Goal: Information Seeking & Learning: Learn about a topic

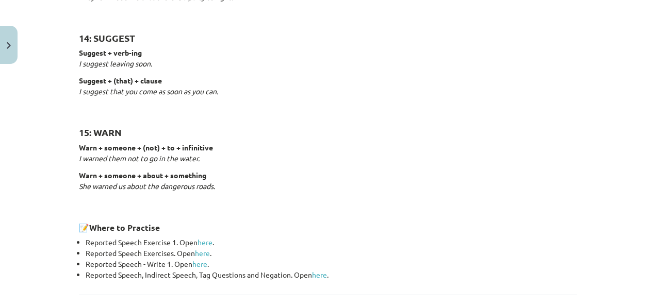
scroll to position [1684, 0]
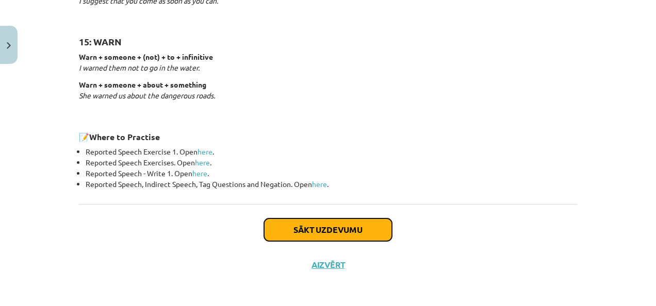
click at [353, 223] on button "Sākt uzdevumu" at bounding box center [328, 230] width 128 height 23
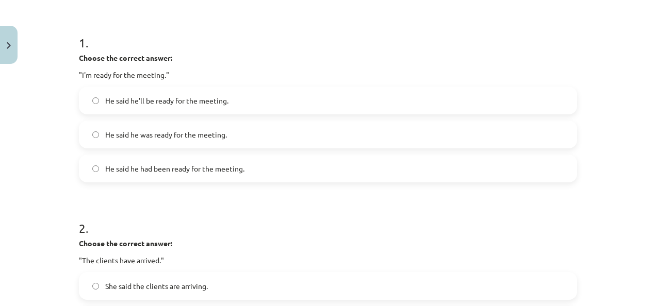
scroll to position [191, 0]
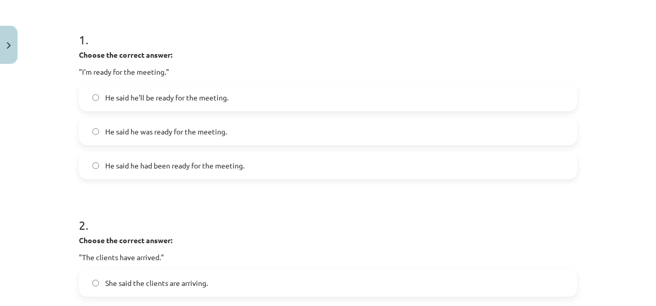
click at [337, 105] on label "He said he'll be ready for the meeting." at bounding box center [328, 98] width 496 height 26
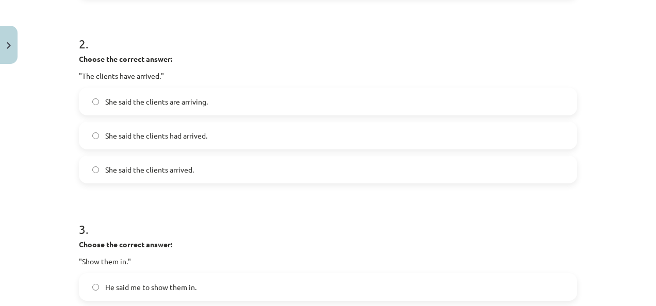
scroll to position [377, 0]
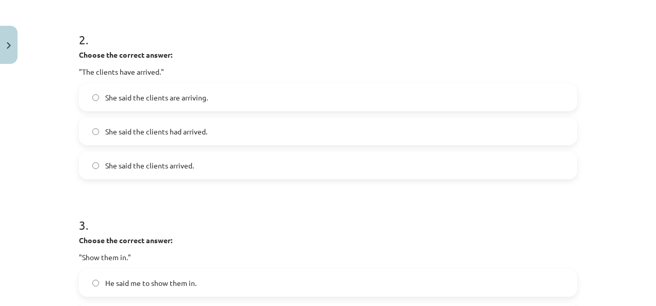
click at [546, 128] on label "She said the clients had arrived." at bounding box center [328, 132] width 496 height 26
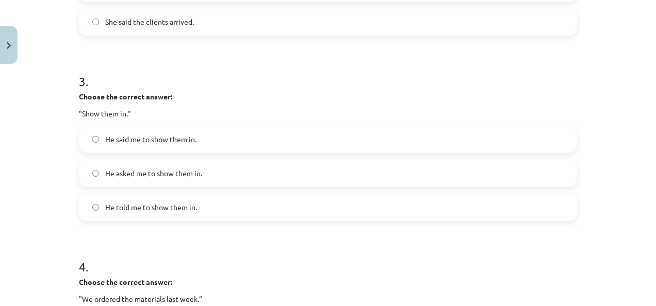
scroll to position [527, 0]
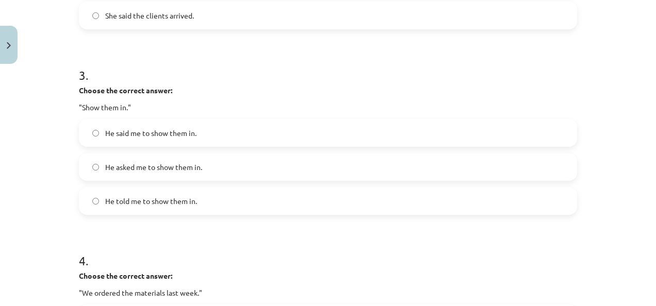
click at [539, 198] on label "He told me to show them in." at bounding box center [328, 201] width 496 height 26
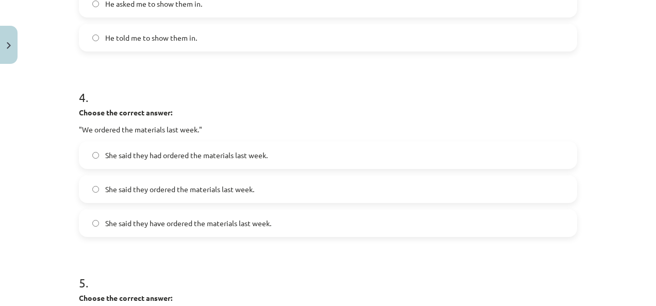
scroll to position [692, 0]
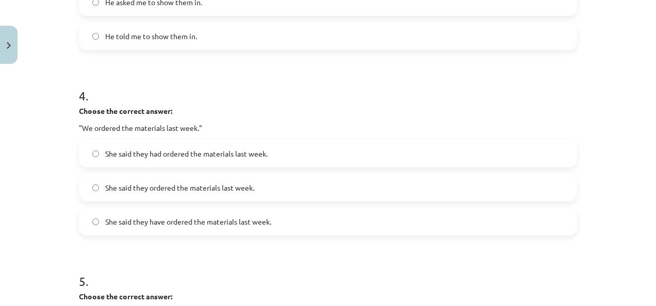
click at [337, 192] on label "She said they ordered the materials last week." at bounding box center [328, 188] width 496 height 26
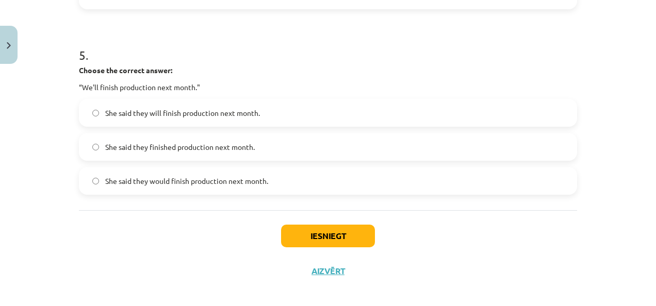
scroll to position [926, 0]
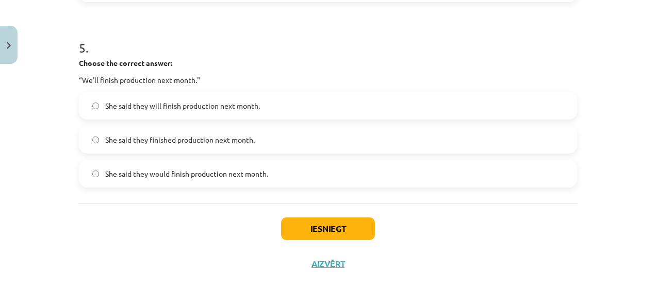
click at [497, 112] on label "She said they will finish production next month." at bounding box center [328, 106] width 496 height 26
click at [353, 222] on button "Iesniegt" at bounding box center [328, 229] width 94 height 23
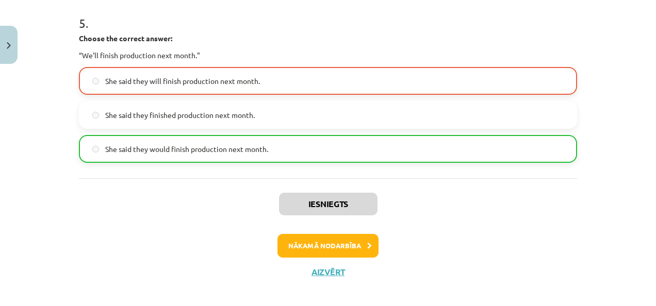
scroll to position [952, 0]
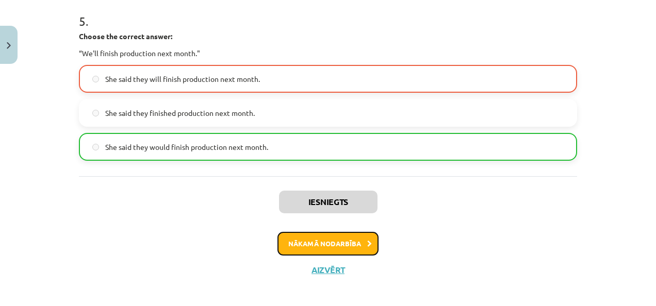
click at [356, 242] on button "Nākamā nodarbība" at bounding box center [328, 244] width 101 height 24
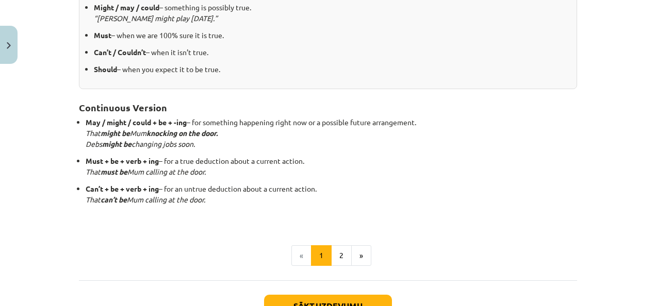
scroll to position [266, 0]
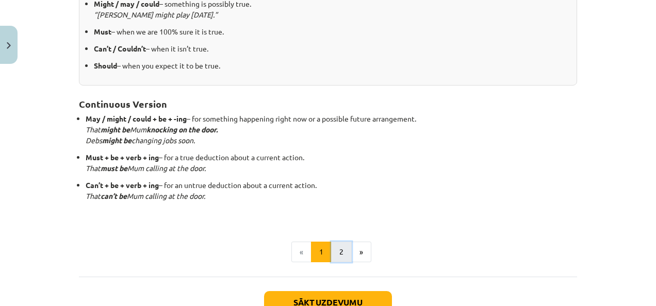
click at [337, 247] on button "2" at bounding box center [341, 252] width 21 height 21
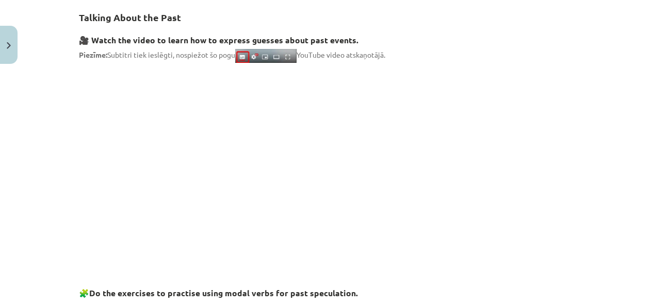
scroll to position [184, 0]
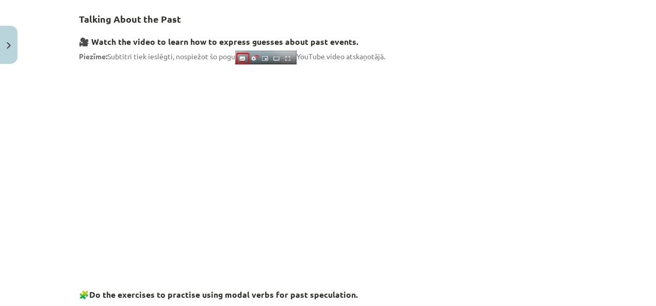
click at [598, 62] on div "Mācību tēma: Angļu valodas i - 11. klases 1. ieskaites mācību materiāls #4 📝 To…" at bounding box center [328, 153] width 656 height 306
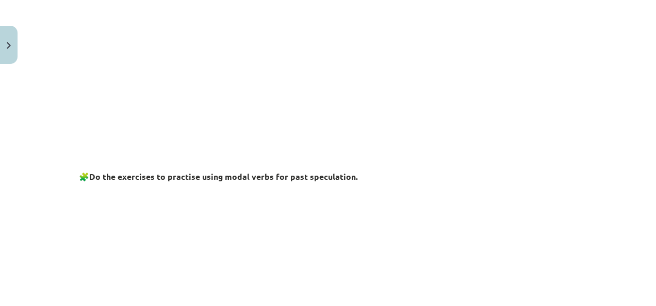
scroll to position [304, 0]
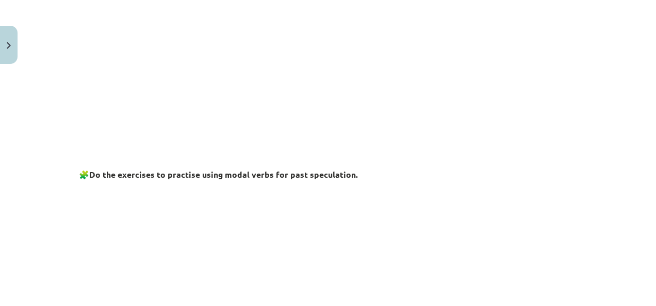
drag, startPoint x: 647, startPoint y: 117, endPoint x: 647, endPoint y: 134, distance: 17.0
click at [647, 134] on div "Mācību tēma: Angļu valodas i - 11. klases 1. ieskaites mācību materiāls #4 📝 To…" at bounding box center [328, 153] width 656 height 306
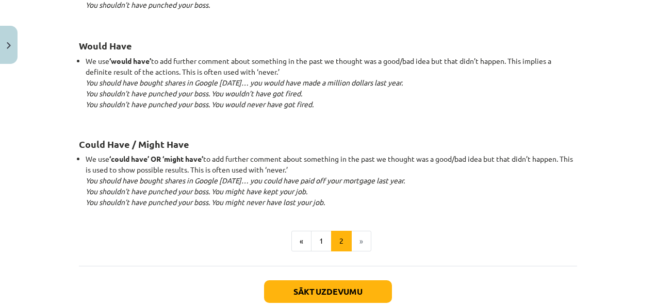
scroll to position [1030, 0]
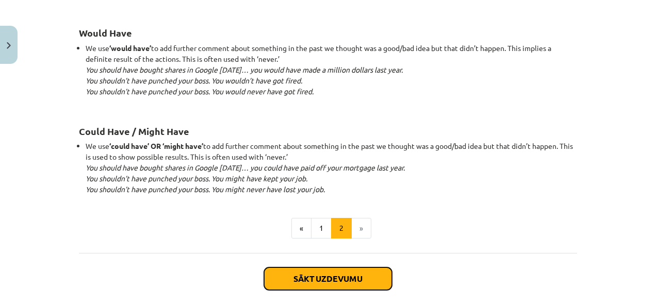
click at [372, 278] on button "Sākt uzdevumu" at bounding box center [328, 279] width 128 height 23
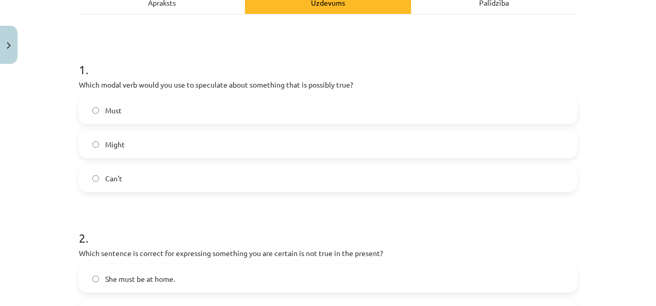
scroll to position [163, 0]
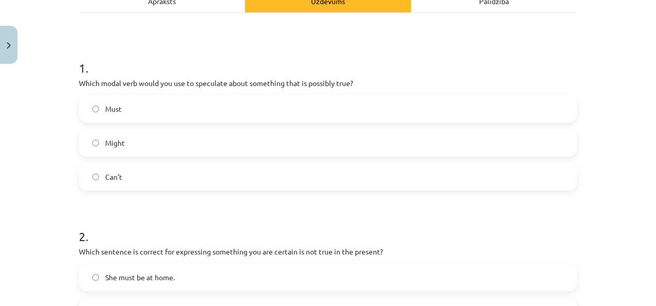
click at [485, 118] on label "Must" at bounding box center [328, 109] width 496 height 26
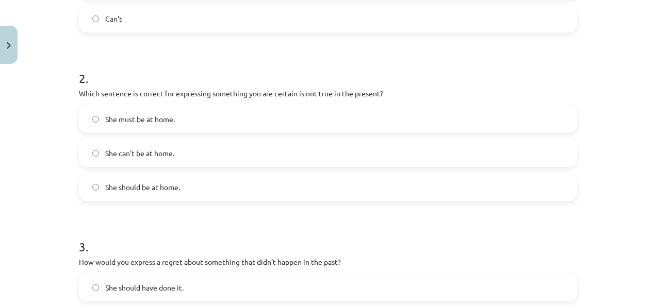
scroll to position [328, 0]
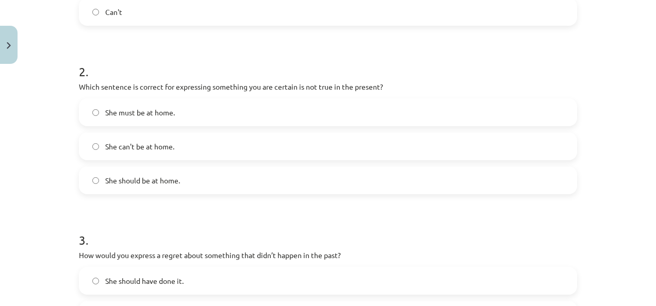
click at [424, 187] on label "She should be at home." at bounding box center [328, 181] width 496 height 26
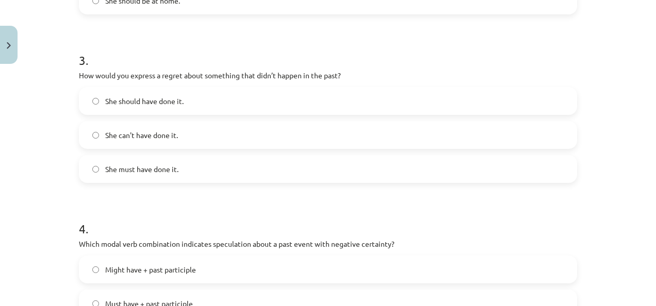
scroll to position [513, 0]
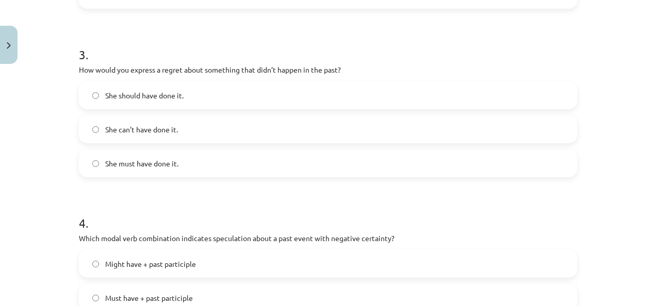
click at [538, 99] on label "She should have done it." at bounding box center [328, 96] width 496 height 26
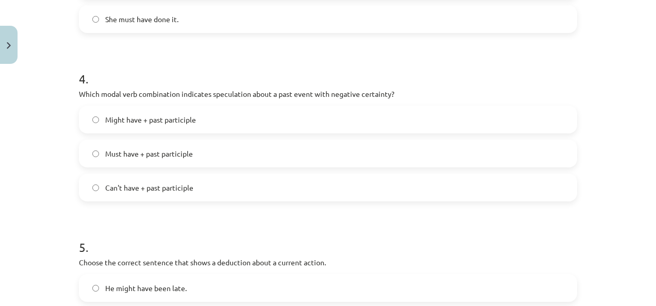
scroll to position [678, 0]
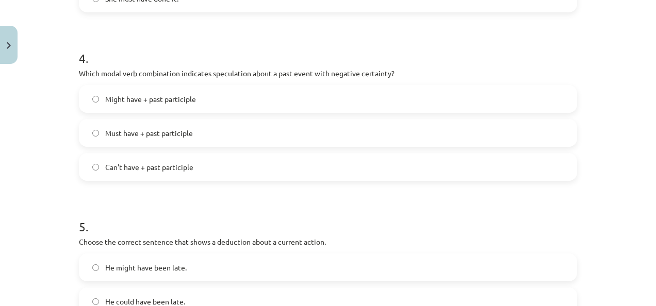
click at [487, 171] on label "Can't have + past participle" at bounding box center [328, 167] width 496 height 26
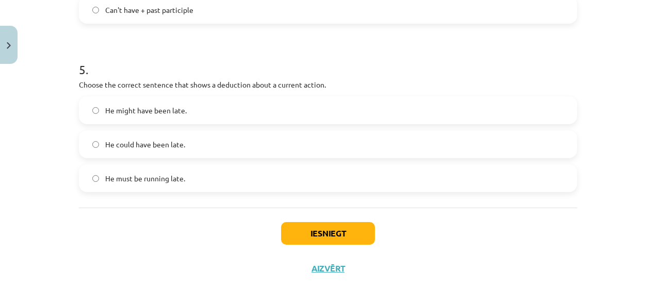
scroll to position [841, 0]
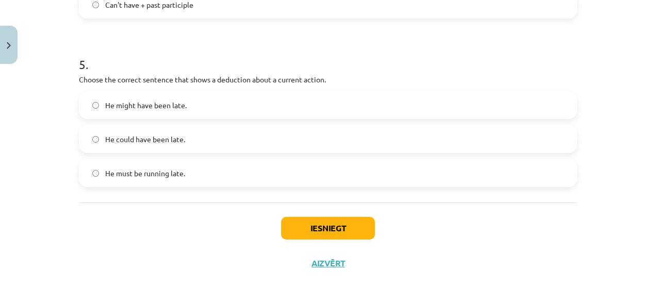
click at [548, 152] on div "He could have been late." at bounding box center [328, 139] width 498 height 28
click at [392, 143] on label "He could have been late." at bounding box center [328, 139] width 496 height 26
click at [336, 223] on button "Iesniegt" at bounding box center [328, 228] width 94 height 23
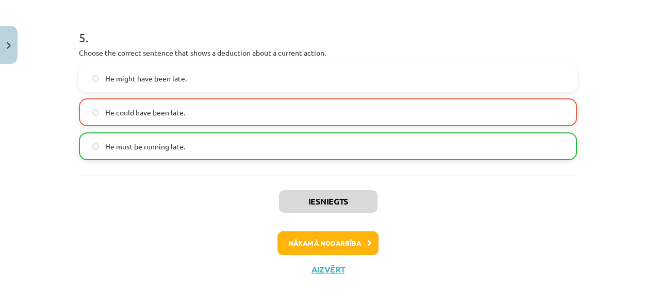
scroll to position [873, 0]
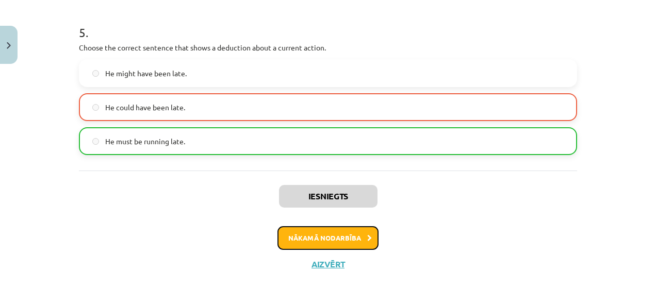
click at [359, 239] on button "Nākamā nodarbība" at bounding box center [328, 238] width 101 height 24
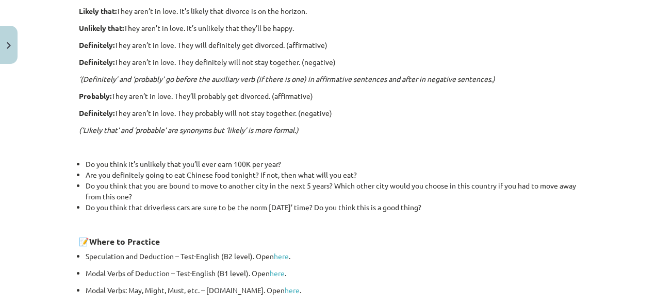
scroll to position [365, 0]
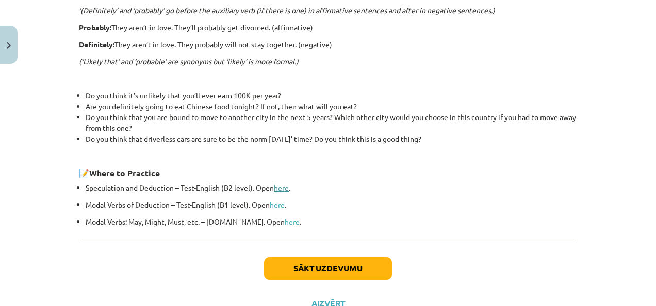
click at [281, 186] on link "here" at bounding box center [281, 187] width 15 height 9
click at [273, 203] on link "here" at bounding box center [277, 204] width 15 height 9
click at [285, 221] on link "here" at bounding box center [292, 221] width 15 height 9
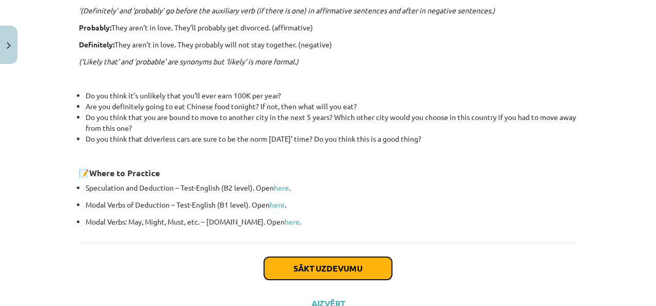
click at [306, 265] on button "Sākt uzdevumu" at bounding box center [328, 268] width 128 height 23
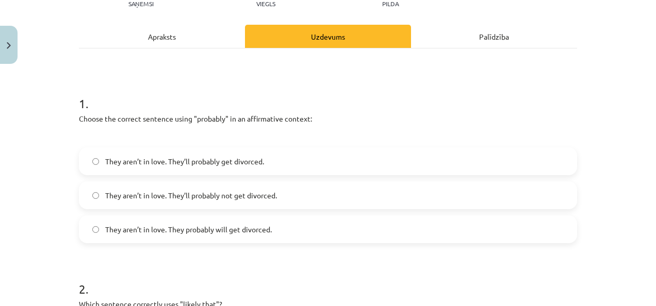
scroll to position [129, 0]
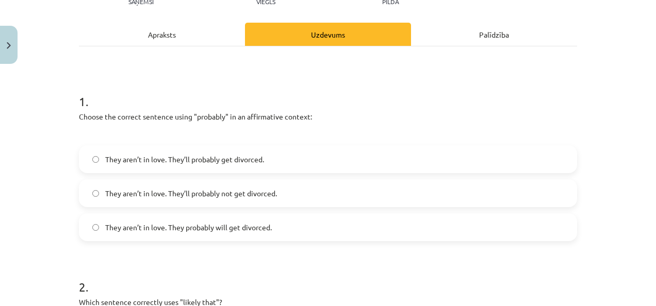
click at [221, 166] on label "They aren’t in love. They’ll probably get divorced." at bounding box center [328, 160] width 496 height 26
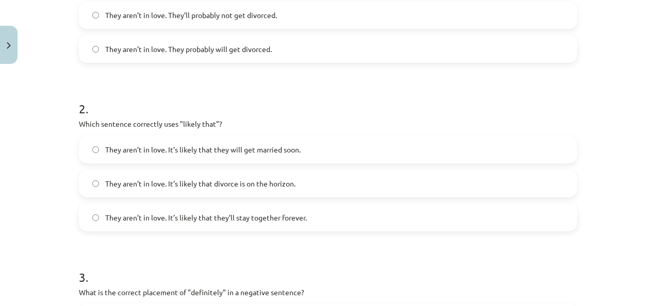
scroll to position [315, 0]
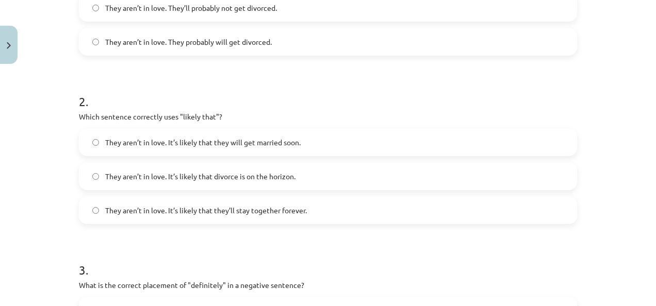
click at [527, 183] on label "They aren’t in love. It’s likely that divorce is on the horizon." at bounding box center [328, 177] width 496 height 26
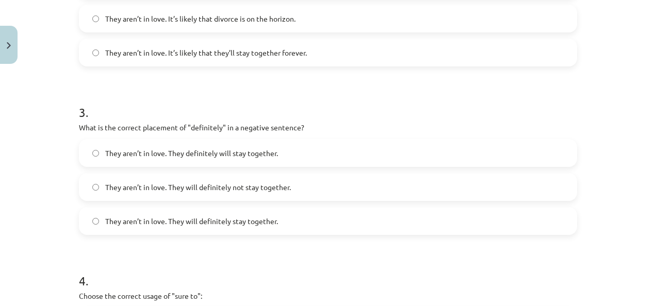
scroll to position [480, 0]
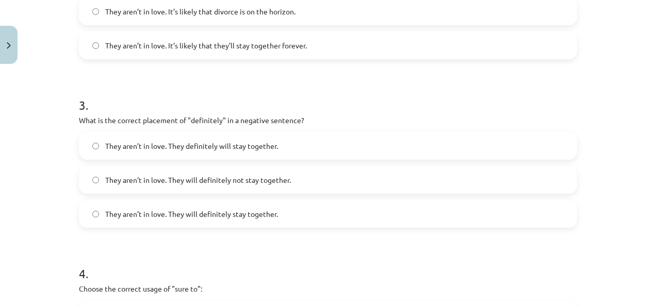
click at [429, 183] on label "They aren’t in love. They will definitely not stay together." at bounding box center [328, 180] width 496 height 26
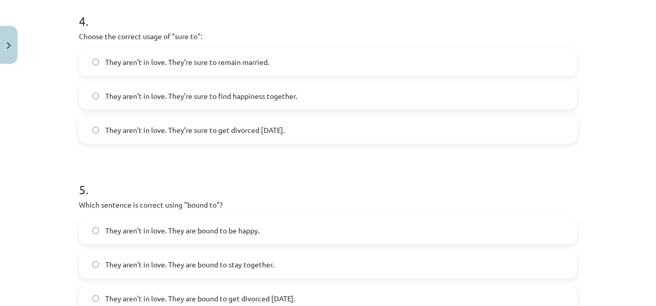
scroll to position [741, 0]
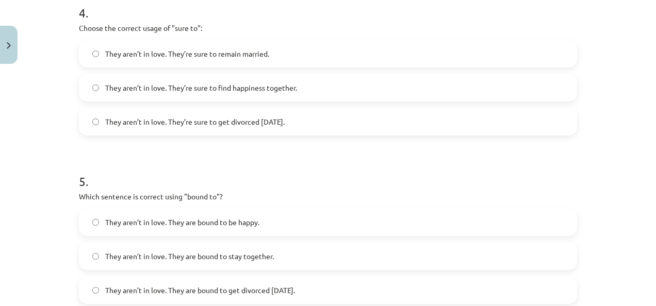
click at [494, 130] on label "They aren’t in love. They’re sure to get divorced [DATE]." at bounding box center [328, 122] width 496 height 26
click at [509, 290] on label "They aren’t in love. They are bound to get divorced [DATE]." at bounding box center [328, 291] width 496 height 26
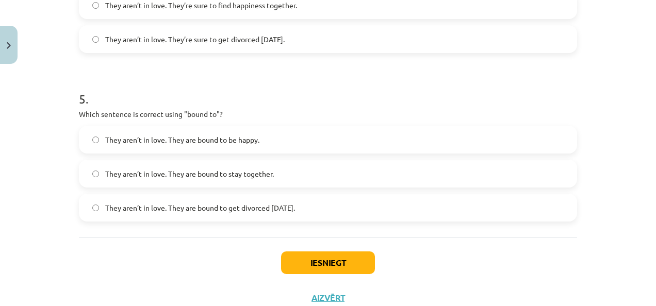
scroll to position [823, 0]
click at [346, 257] on button "Iesniegt" at bounding box center [328, 263] width 94 height 23
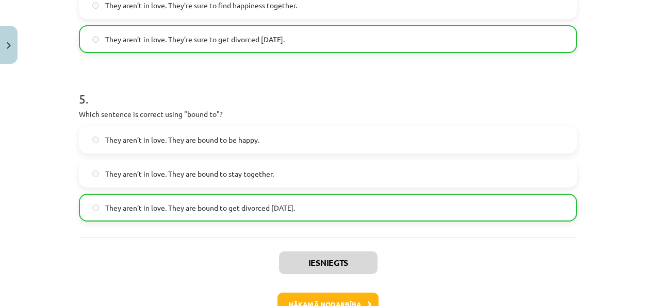
scroll to position [890, 0]
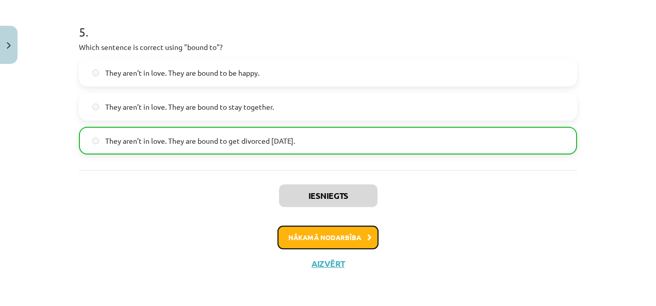
click at [356, 233] on button "Nākamā nodarbība" at bounding box center [328, 238] width 101 height 24
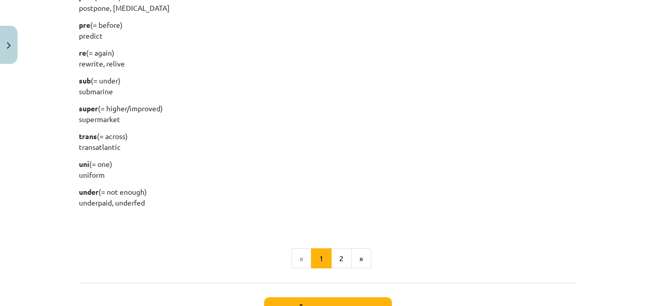
scroll to position [1345, 0]
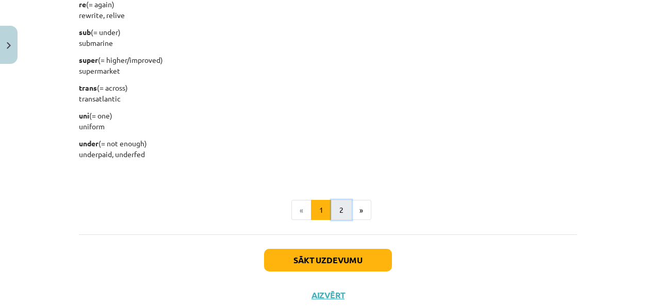
click at [345, 210] on button "2" at bounding box center [341, 210] width 21 height 21
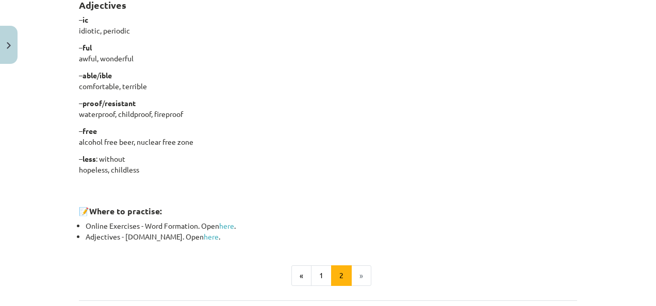
scroll to position [913, 0]
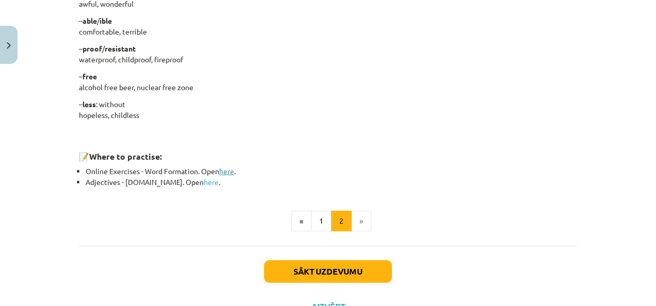
click at [227, 169] on link "here" at bounding box center [226, 171] width 15 height 9
click at [204, 182] on link "here" at bounding box center [211, 181] width 15 height 9
click at [289, 267] on button "Sākt uzdevumu" at bounding box center [328, 272] width 128 height 23
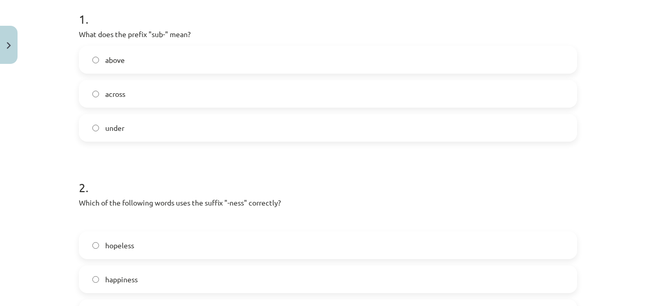
scroll to position [232, 0]
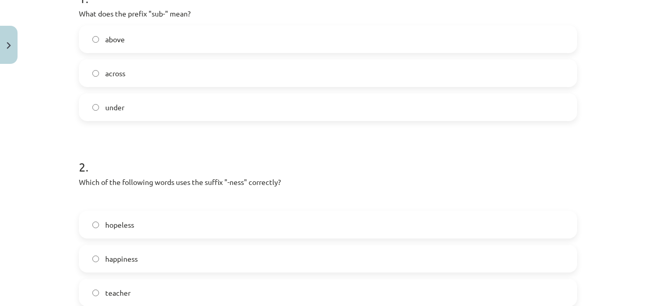
click at [285, 107] on label "under" at bounding box center [328, 107] width 496 height 26
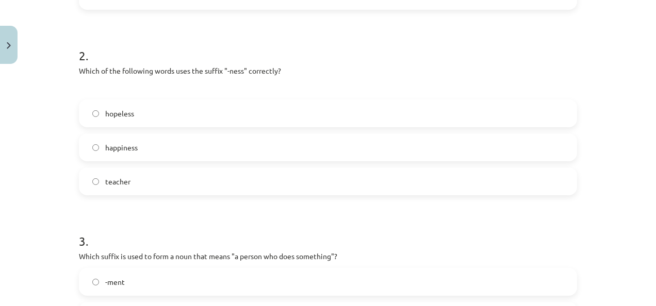
scroll to position [356, 0]
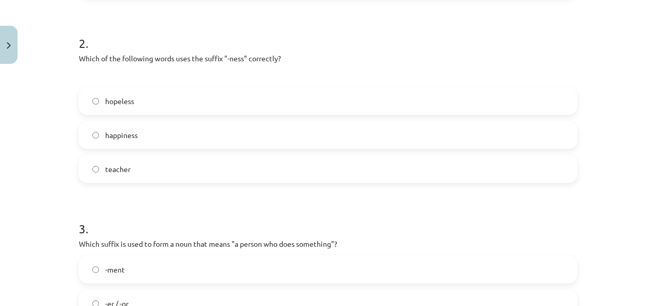
click at [487, 149] on div "hopeless happiness teacher" at bounding box center [328, 135] width 498 height 96
click at [487, 145] on label "happiness" at bounding box center [328, 135] width 496 height 26
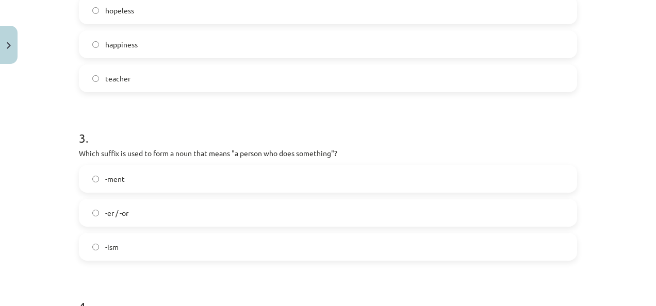
scroll to position [459, 0]
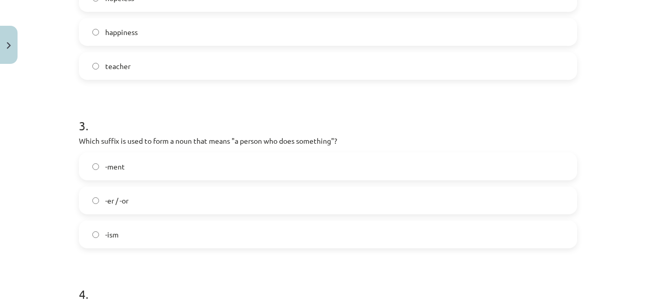
click at [450, 194] on label "-er / -or" at bounding box center [328, 201] width 496 height 26
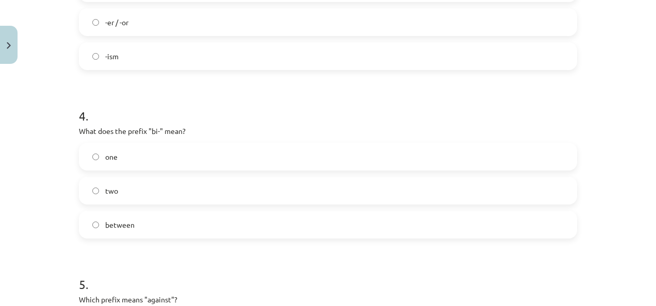
scroll to position [658, 0]
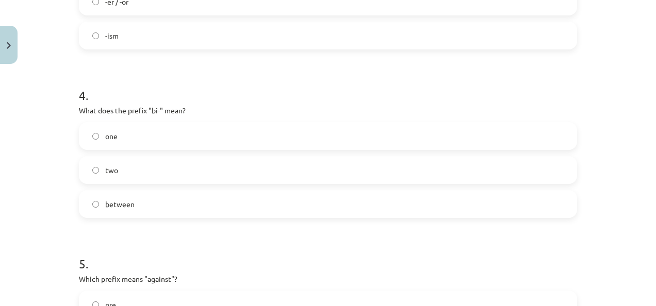
click at [431, 166] on label "two" at bounding box center [328, 170] width 496 height 26
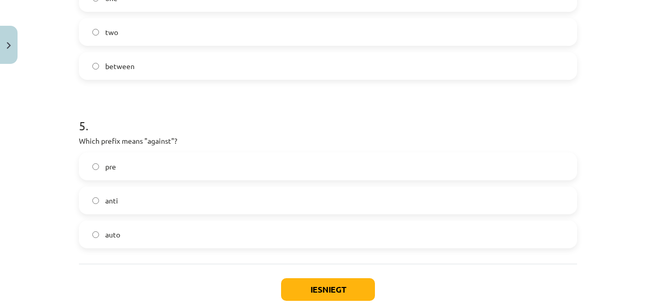
scroll to position [803, 0]
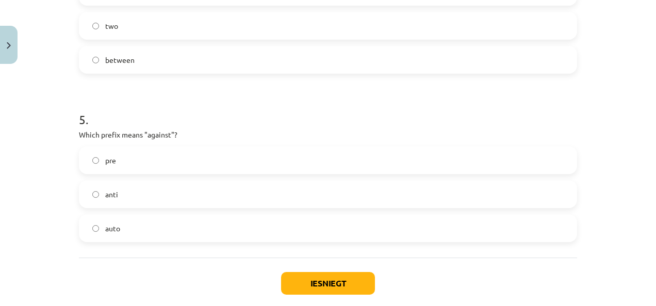
click at [542, 187] on label "anti" at bounding box center [328, 195] width 496 height 26
click at [325, 280] on button "Iesniegt" at bounding box center [328, 283] width 94 height 23
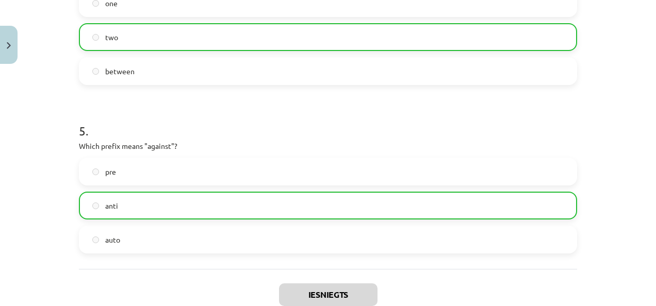
scroll to position [890, 0]
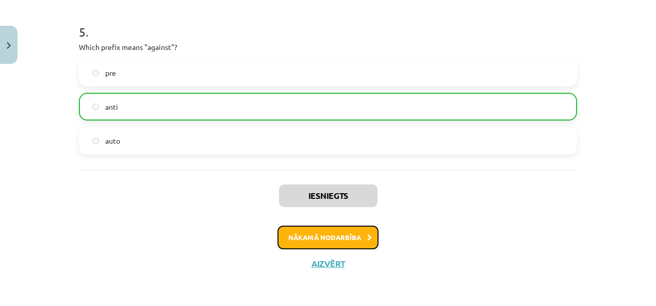
click at [333, 232] on button "Nākamā nodarbība" at bounding box center [328, 238] width 101 height 24
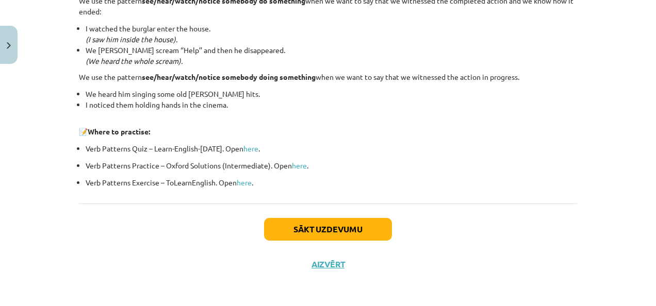
scroll to position [1453, 0]
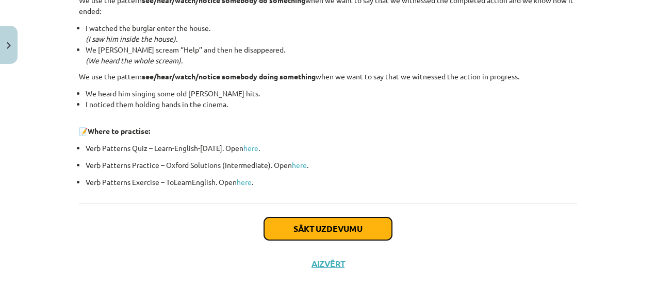
click at [364, 231] on button "Sākt uzdevumu" at bounding box center [328, 229] width 128 height 23
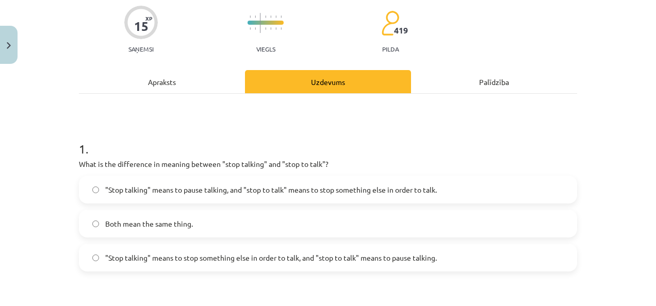
scroll to position [86, 0]
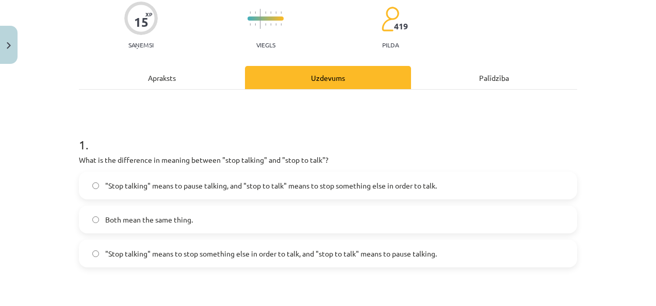
click at [401, 207] on label "Both mean the same thing." at bounding box center [328, 220] width 496 height 26
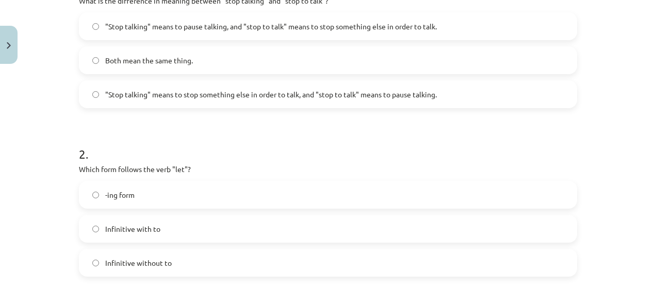
scroll to position [244, 0]
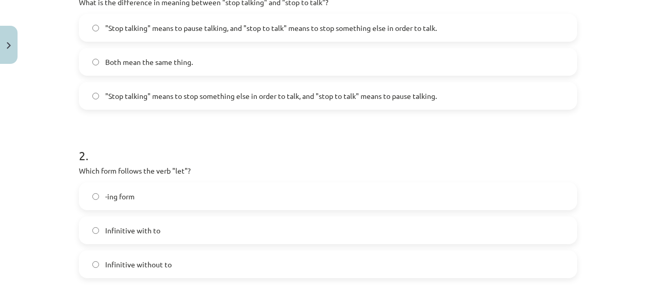
click at [462, 198] on label "-ing form" at bounding box center [328, 197] width 496 height 26
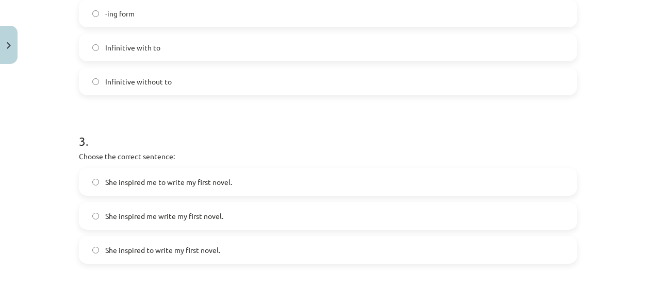
scroll to position [421, 0]
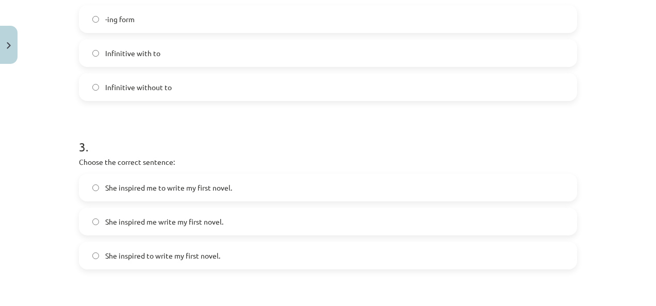
click at [310, 191] on label "She inspired me to write my first novel." at bounding box center [328, 188] width 496 height 26
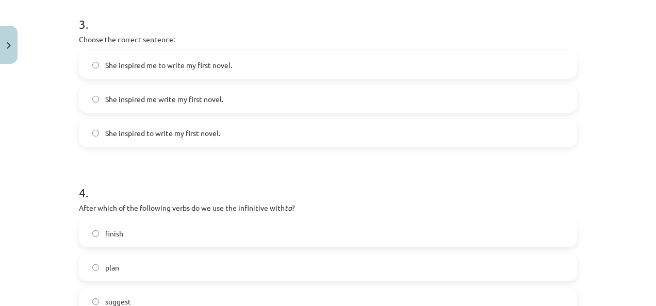
scroll to position [569, 0]
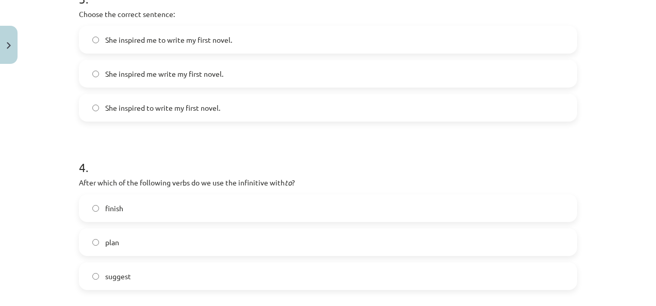
click at [554, 214] on label "finish" at bounding box center [328, 209] width 496 height 26
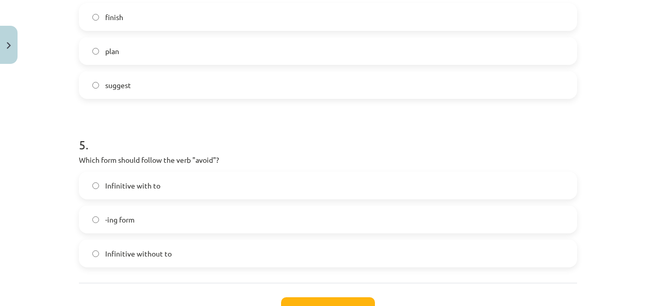
scroll to position [761, 0]
click at [502, 183] on label "Infinitive with to" at bounding box center [328, 185] width 496 height 26
click at [345, 300] on button "Iesniegt" at bounding box center [328, 308] width 94 height 23
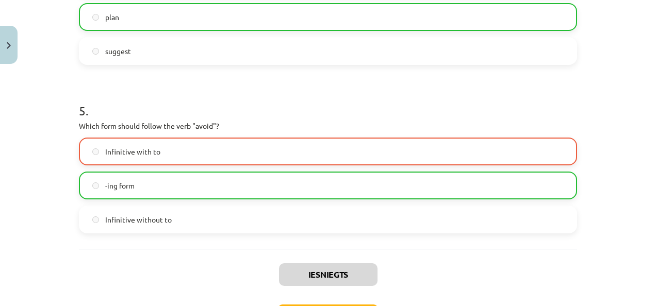
scroll to position [873, 0]
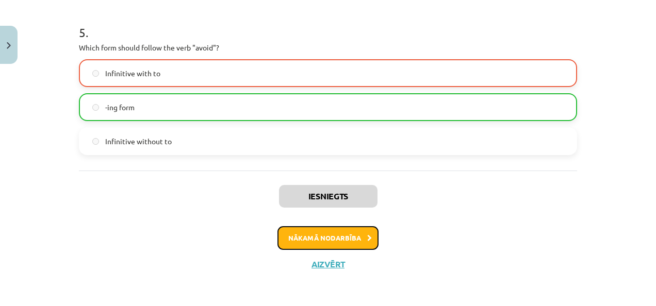
click at [361, 230] on button "Nākamā nodarbība" at bounding box center [328, 238] width 101 height 24
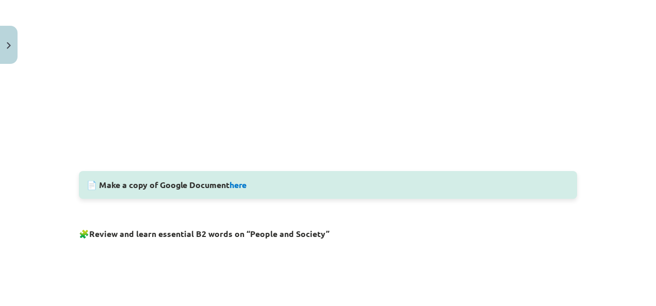
scroll to position [401, 0]
click at [238, 182] on link "here" at bounding box center [238, 186] width 17 height 11
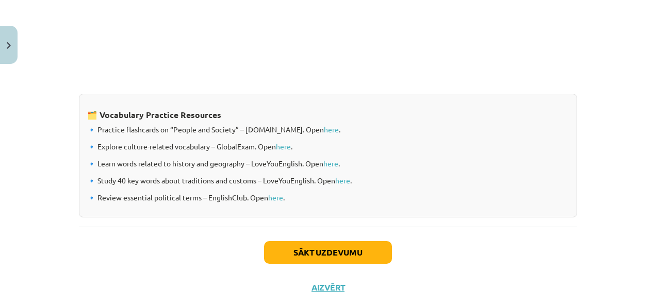
scroll to position [890, 0]
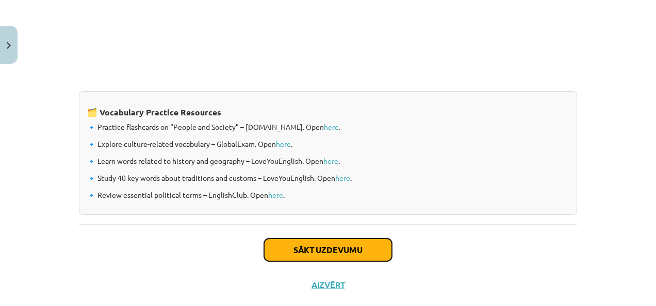
click at [371, 246] on button "Sākt uzdevumu" at bounding box center [328, 250] width 128 height 23
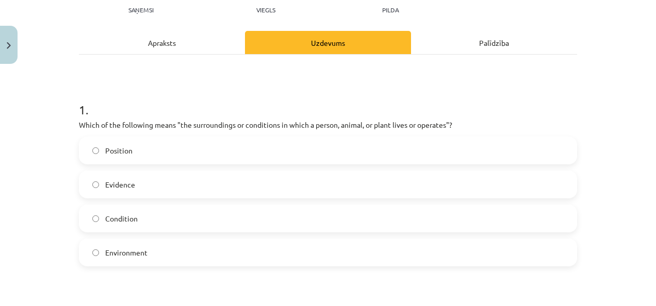
scroll to position [122, 0]
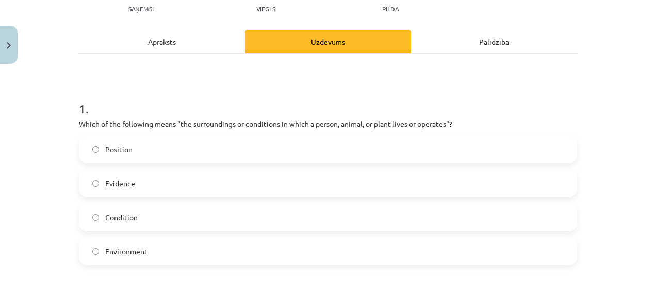
click at [502, 186] on label "Evidence" at bounding box center [328, 184] width 496 height 26
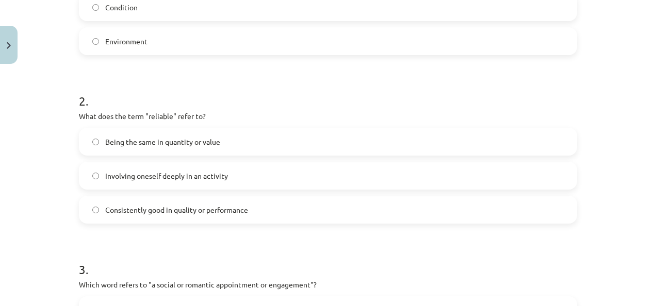
scroll to position [335, 0]
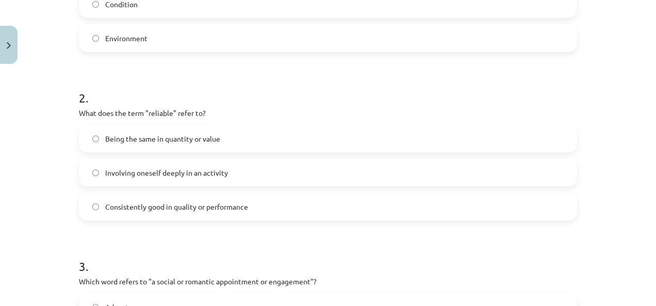
click at [418, 139] on label "Being the same in quantity or value" at bounding box center [328, 139] width 496 height 26
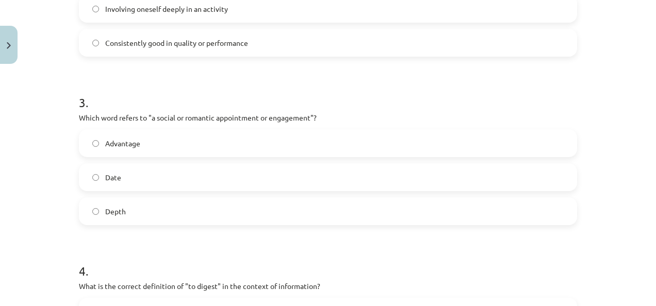
scroll to position [500, 0]
click at [478, 167] on label "Date" at bounding box center [328, 177] width 496 height 26
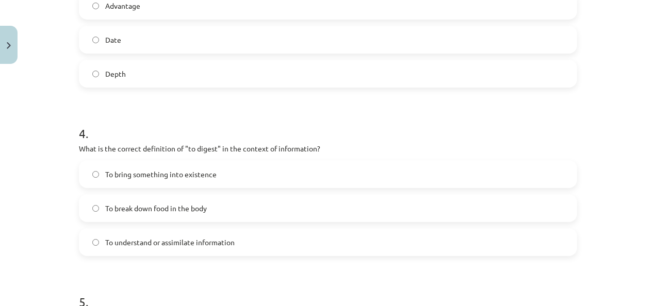
scroll to position [640, 0]
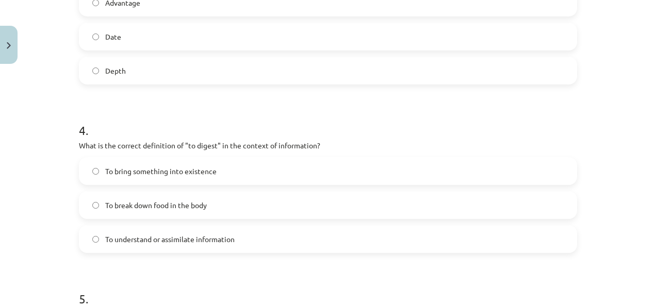
click at [513, 244] on label "To understand or assimilate information" at bounding box center [328, 239] width 496 height 26
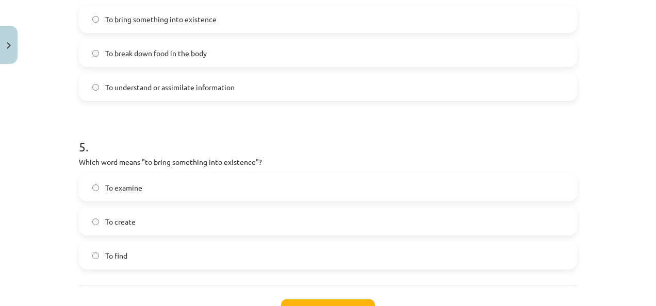
scroll to position [808, 0]
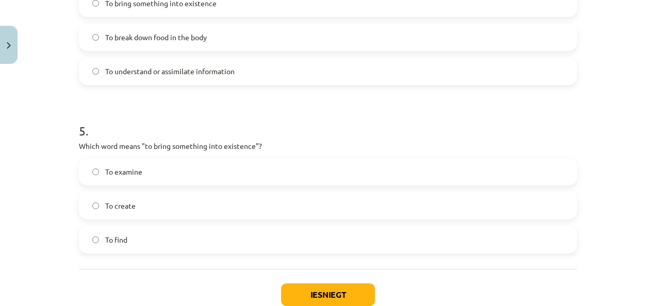
click at [529, 164] on label "To examine" at bounding box center [328, 172] width 496 height 26
click at [339, 295] on button "Iesniegt" at bounding box center [328, 295] width 94 height 23
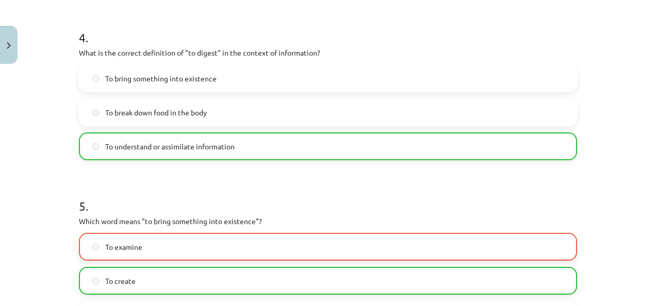
scroll to position [907, 0]
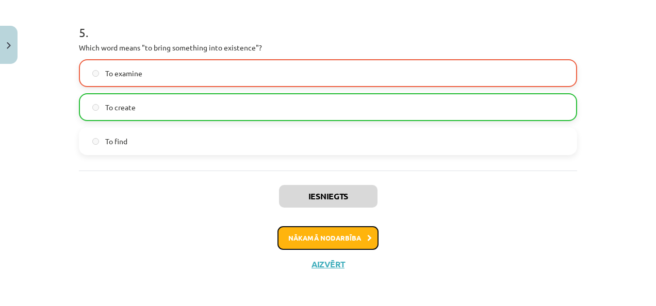
click at [354, 227] on button "Nākamā nodarbība" at bounding box center [328, 238] width 101 height 24
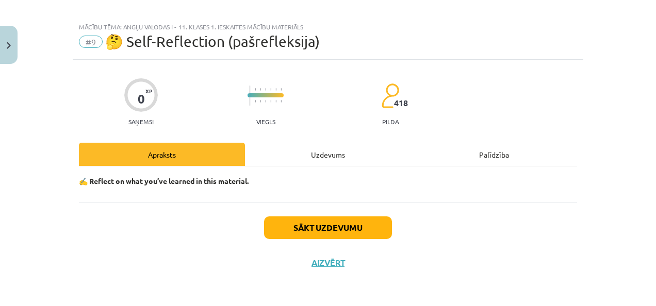
scroll to position [8, 0]
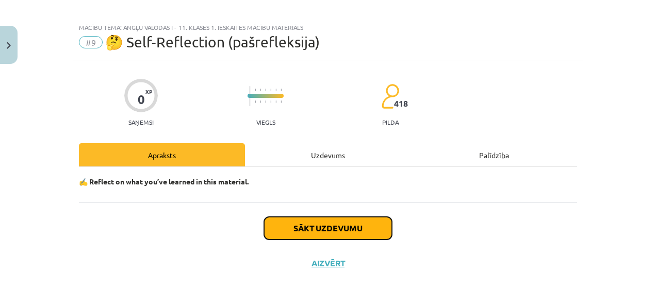
click at [354, 227] on button "Sākt uzdevumu" at bounding box center [328, 228] width 128 height 23
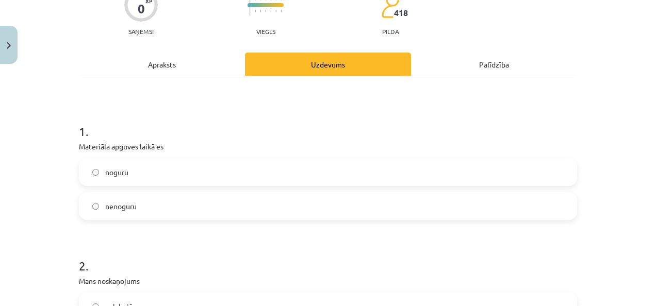
scroll to position [103, 0]
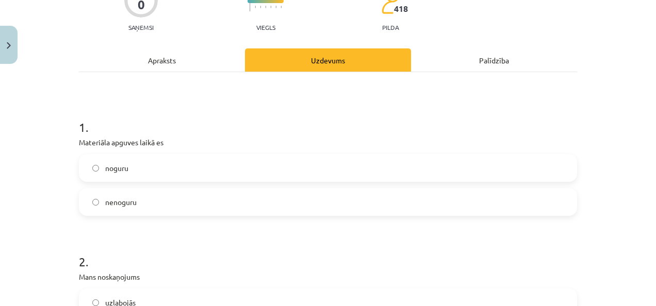
click at [499, 162] on label "noguru" at bounding box center [328, 168] width 496 height 26
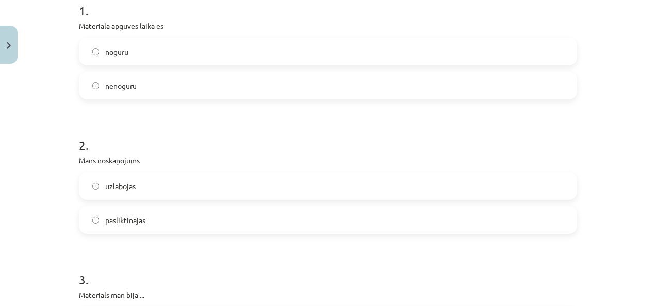
scroll to position [248, 0]
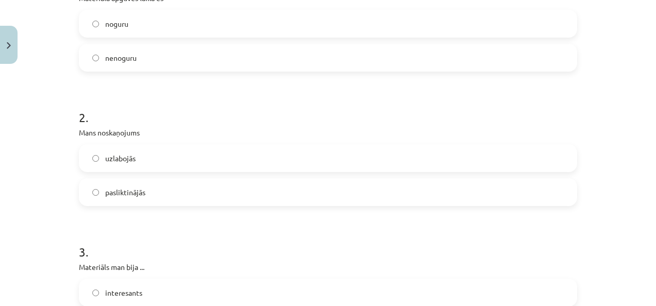
click at [458, 194] on label "pasliktinājās" at bounding box center [328, 193] width 496 height 26
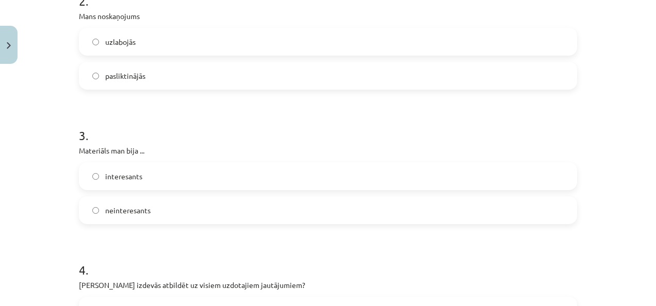
scroll to position [371, 0]
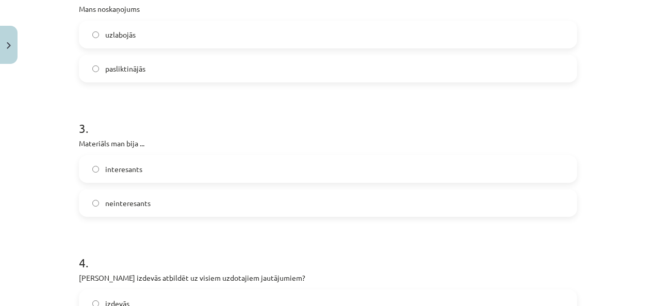
drag, startPoint x: 454, startPoint y: 160, endPoint x: 503, endPoint y: 186, distance: 54.9
click at [454, 160] on label "interesants" at bounding box center [328, 169] width 496 height 26
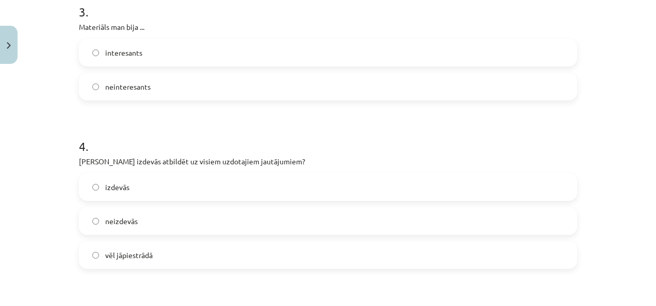
scroll to position [515, 0]
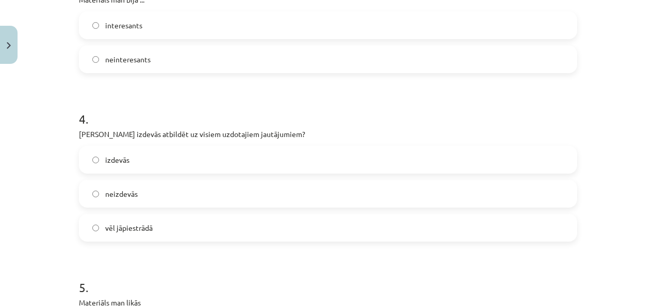
click at [468, 198] on label "neizdevās" at bounding box center [328, 194] width 496 height 26
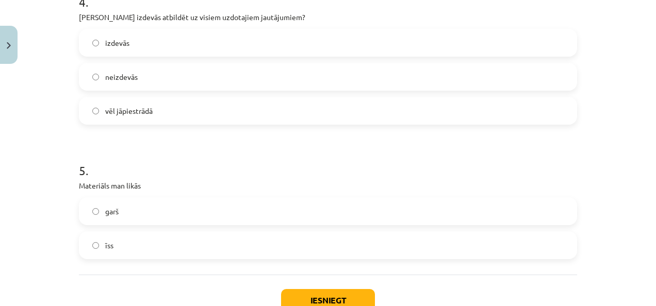
scroll to position [667, 0]
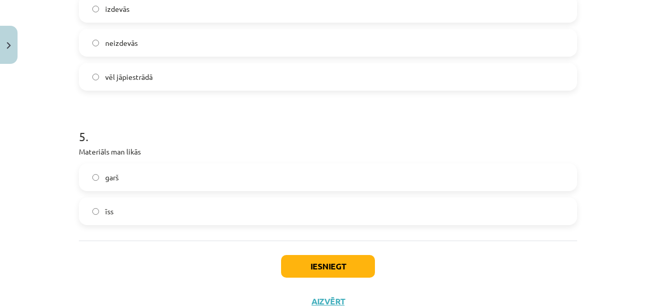
click at [434, 176] on label "garš" at bounding box center [328, 178] width 496 height 26
click at [354, 265] on button "Iesniegt" at bounding box center [328, 266] width 94 height 23
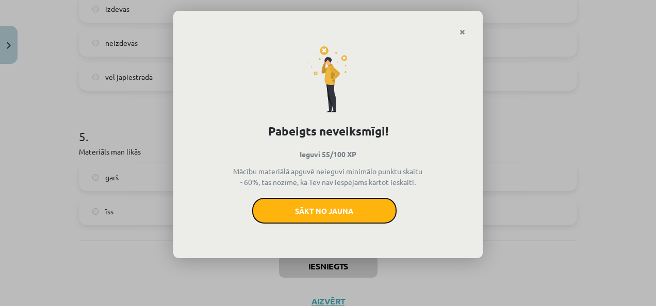
drag, startPoint x: 364, startPoint y: 207, endPoint x: 379, endPoint y: 44, distance: 163.7
click at [364, 207] on button "Sākt no jauna" at bounding box center [324, 211] width 144 height 26
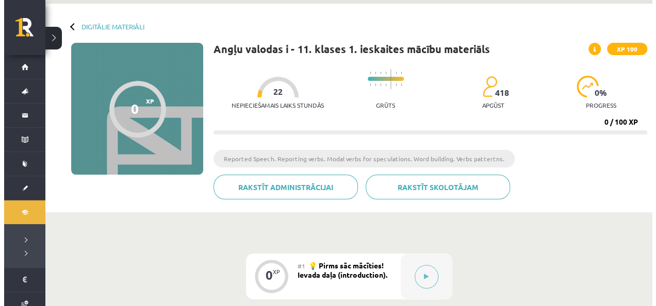
scroll to position [33, 0]
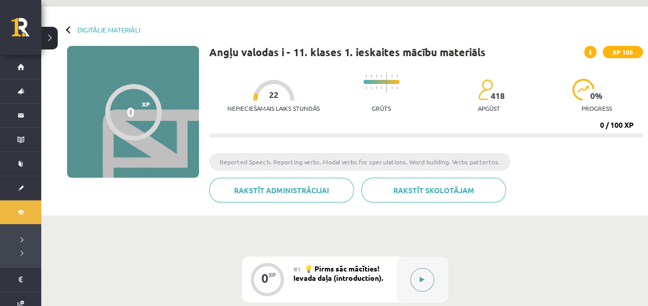
click at [426, 274] on button at bounding box center [423, 280] width 24 height 24
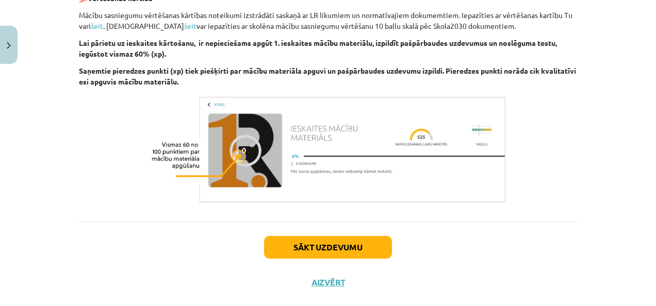
scroll to position [777, 0]
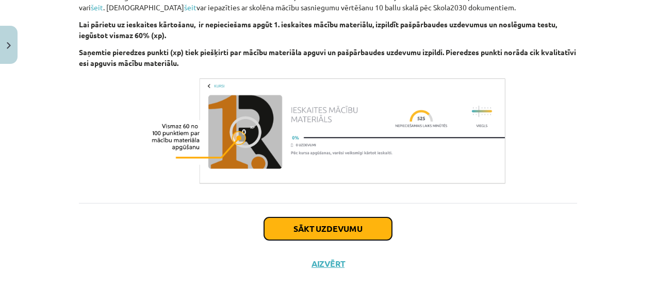
click at [364, 223] on button "Sākt uzdevumu" at bounding box center [328, 229] width 128 height 23
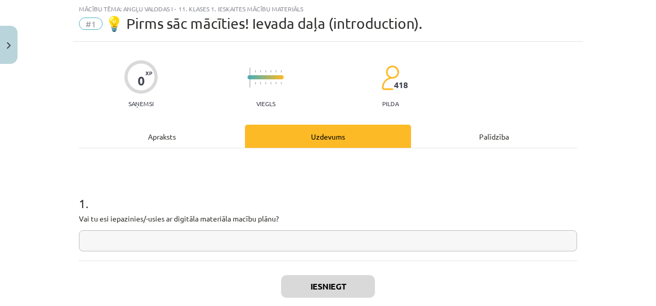
scroll to position [26, 0]
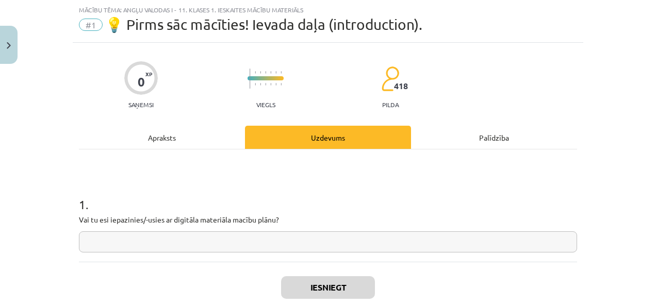
click at [351, 249] on input "text" at bounding box center [328, 242] width 498 height 21
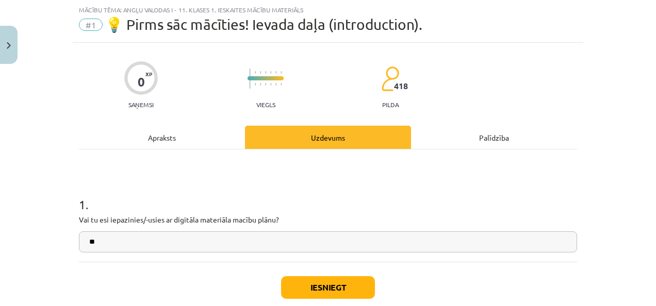
type input "*"
type input "**********"
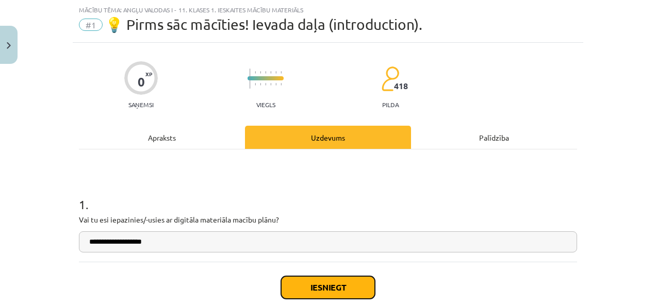
click at [359, 293] on button "Iesniegt" at bounding box center [328, 288] width 94 height 23
